Goal: Task Accomplishment & Management: Manage account settings

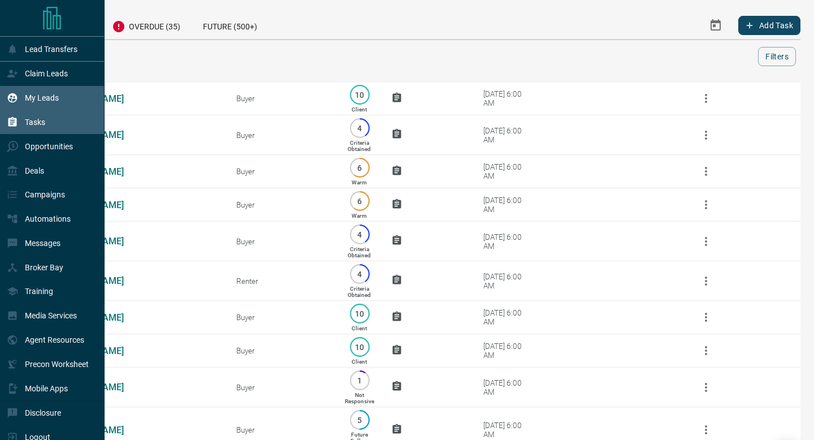
click at [2, 98] on div "My Leads" at bounding box center [52, 98] width 105 height 24
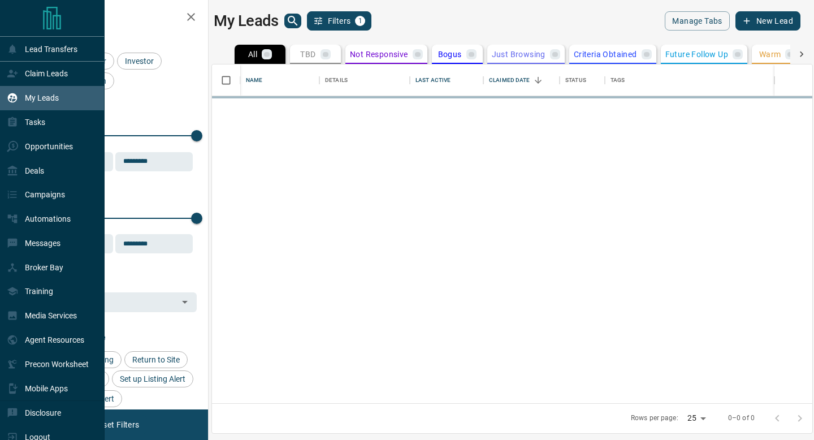
scroll to position [339, 600]
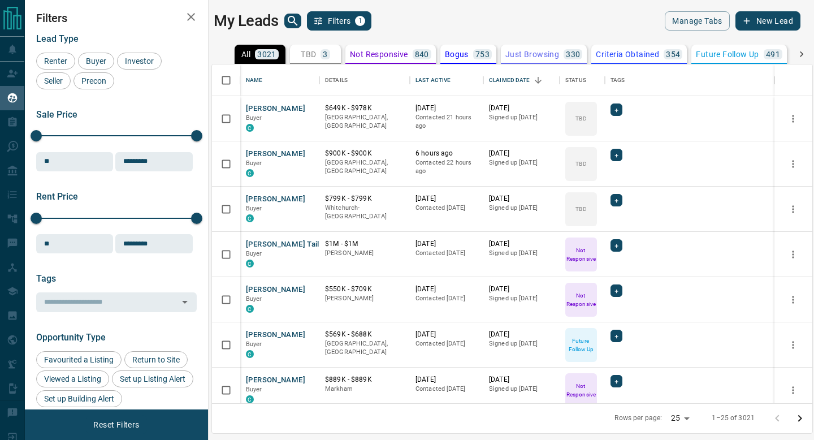
click at [283, 12] on div "My Leads Filters 1" at bounding box center [360, 20] width 293 height 19
click at [296, 14] on icon "search button" at bounding box center [293, 21] width 14 height 14
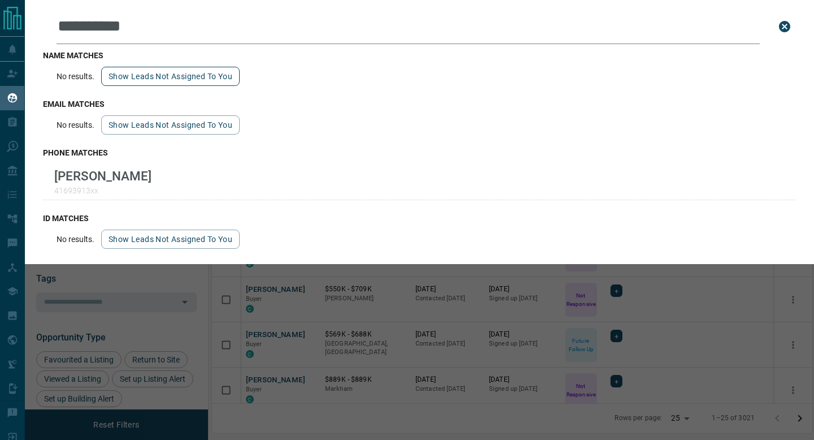
type input "**********"
click at [227, 70] on button "Show leads not assigned to you" at bounding box center [170, 76] width 139 height 19
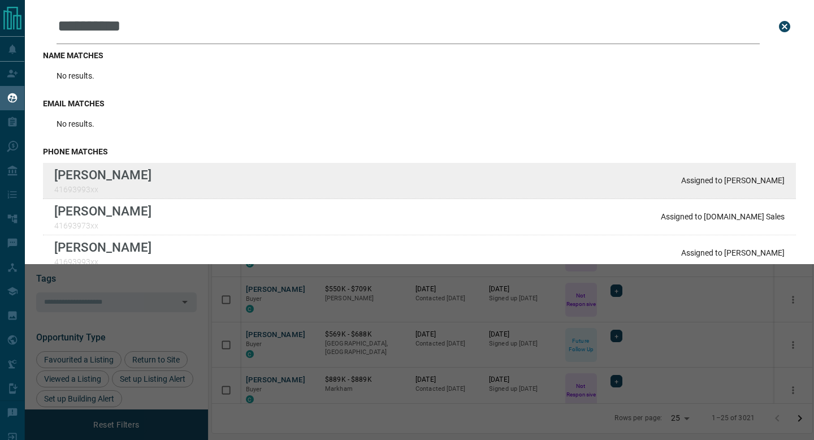
click at [230, 175] on div "[PERSON_NAME] 41693993xx Assigned to [PERSON_NAME]" at bounding box center [419, 181] width 753 height 36
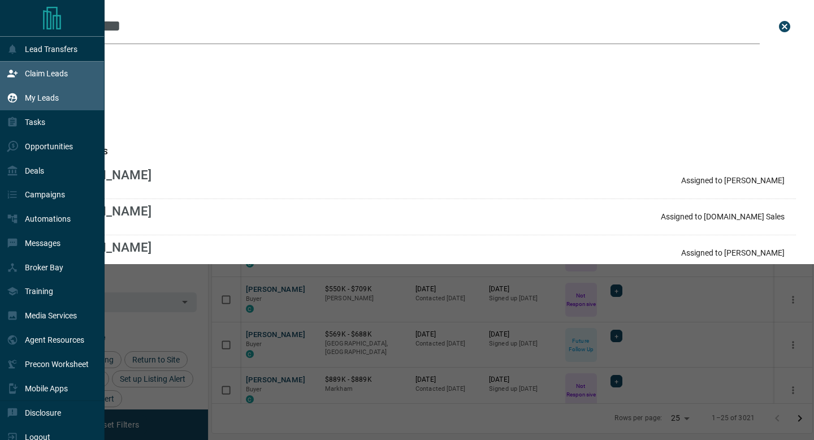
click at [7, 71] on icon at bounding box center [12, 73] width 11 height 11
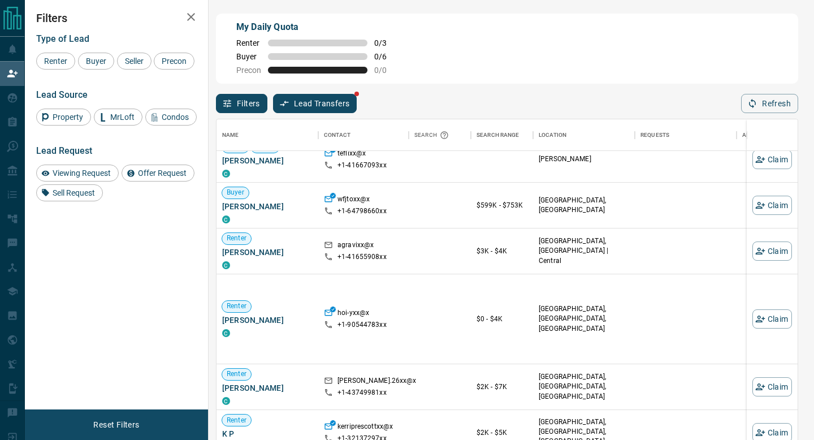
scroll to position [244, 0]
drag, startPoint x: 523, startPoint y: 205, endPoint x: 460, endPoint y: 205, distance: 63.3
click at [460, 205] on div "Buyer [PERSON_NAME] C wfjtoxx@x +1- 64798660xx $599K - $753K [GEOGRAPHIC_DATA],…" at bounding box center [596, 205] width 758 height 46
click at [460, 205] on div at bounding box center [440, 205] width 62 height 46
drag, startPoint x: 460, startPoint y: 205, endPoint x: 526, endPoint y: 205, distance: 66.7
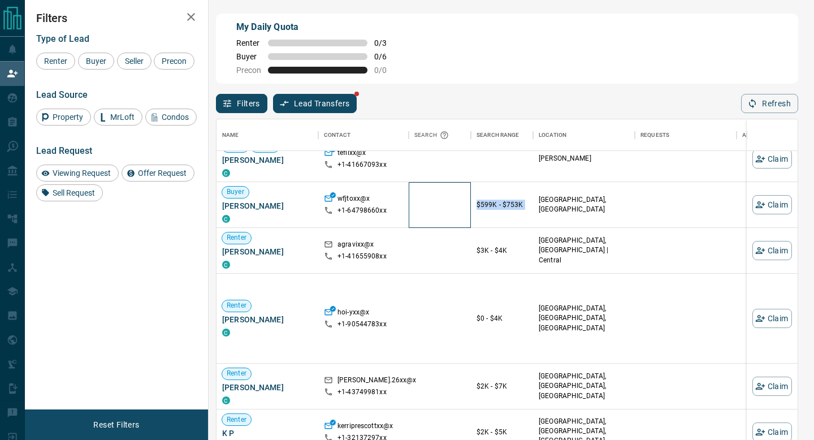
click at [526, 205] on div "Buyer [PERSON_NAME] C wfjtoxx@x +1- 64798660xx $599K - $753K [GEOGRAPHIC_DATA],…" at bounding box center [596, 205] width 758 height 46
click at [526, 205] on p "$599K - $753K" at bounding box center [502, 205] width 51 height 10
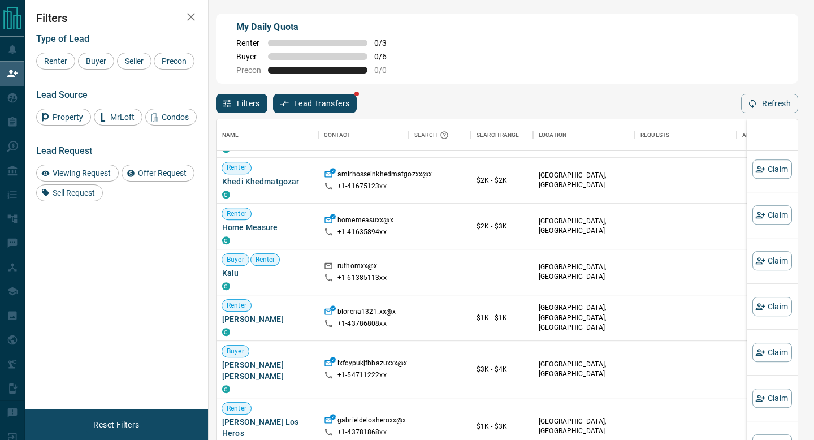
scroll to position [1025, 0]
